Goal: Information Seeking & Learning: Learn about a topic

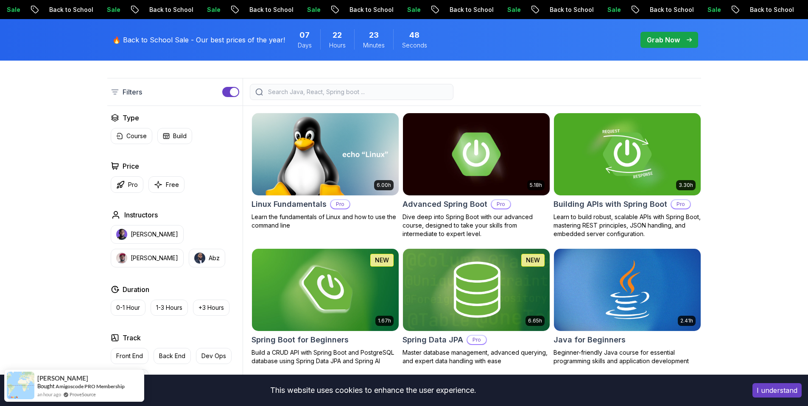
scroll to position [220, 0]
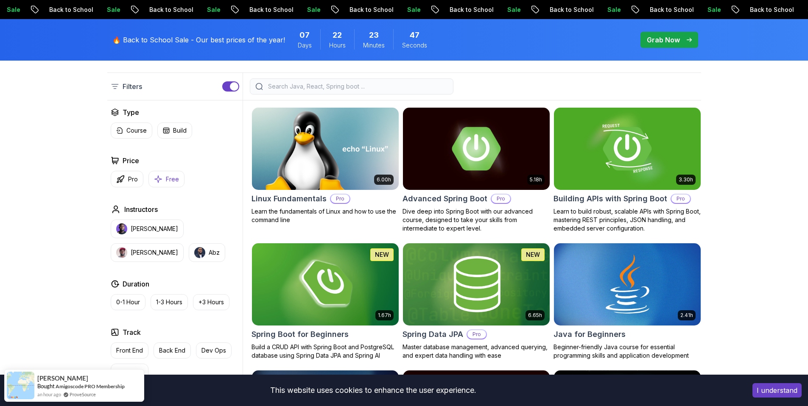
click at [170, 178] on p "Free" at bounding box center [172, 179] width 13 height 8
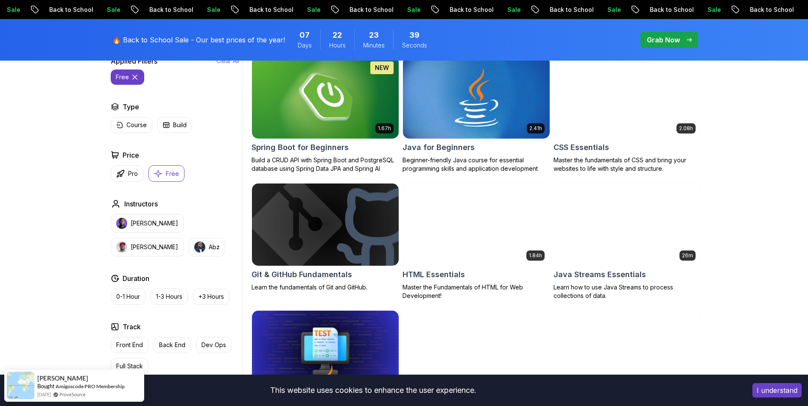
scroll to position [282, 0]
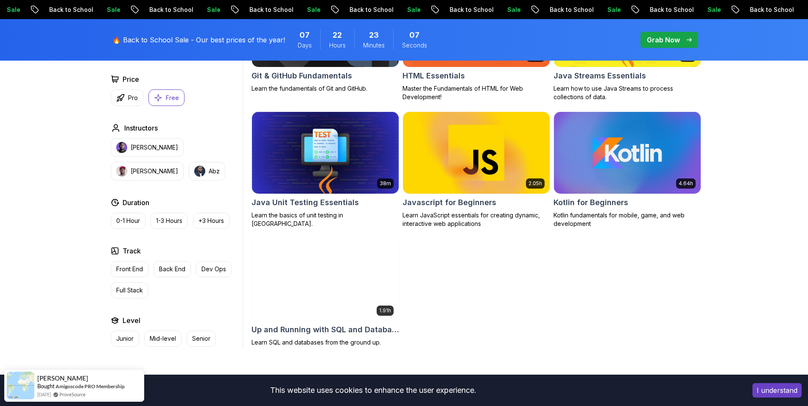
scroll to position [456, 0]
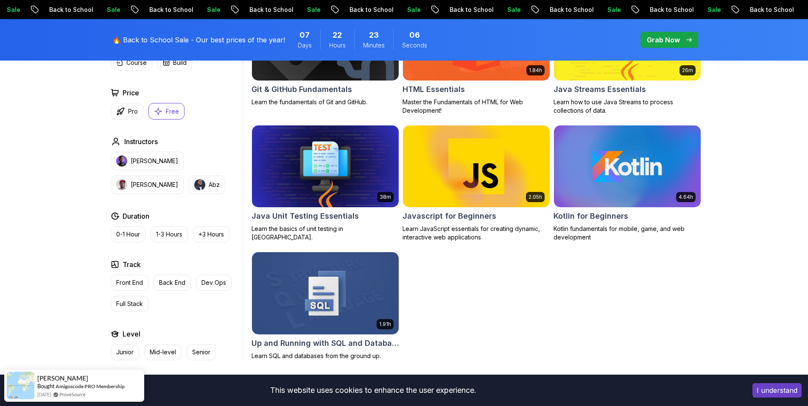
click at [371, 166] on img at bounding box center [325, 166] width 154 height 86
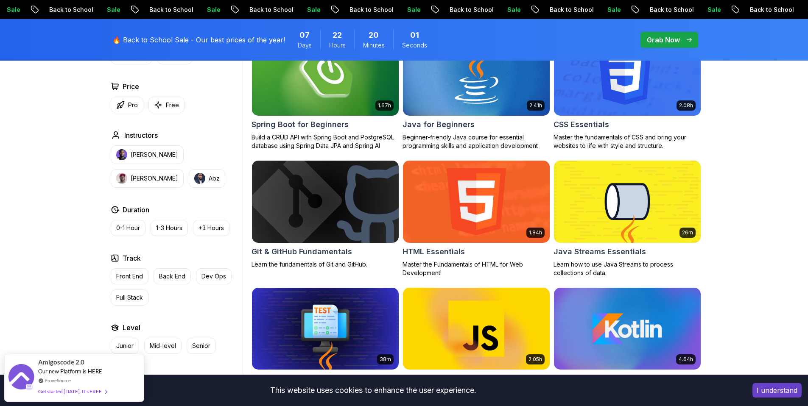
scroll to position [262, 0]
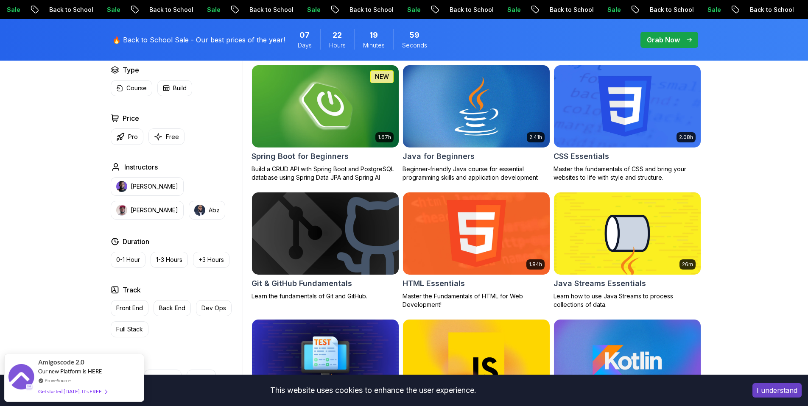
click at [486, 224] on img at bounding box center [476, 233] width 154 height 86
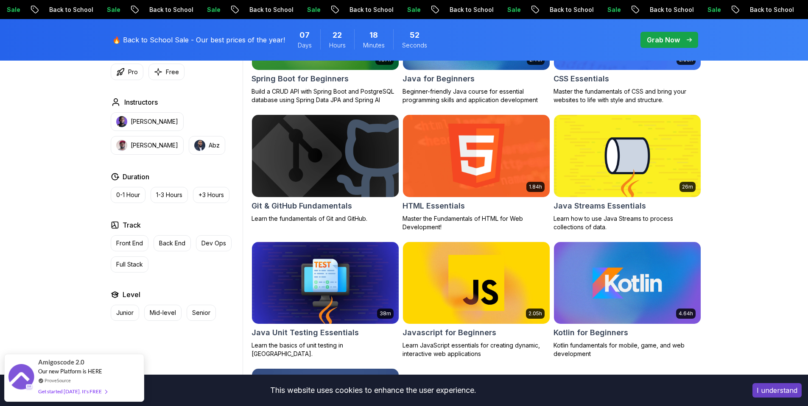
scroll to position [280, 0]
